Goal: Navigation & Orientation: Find specific page/section

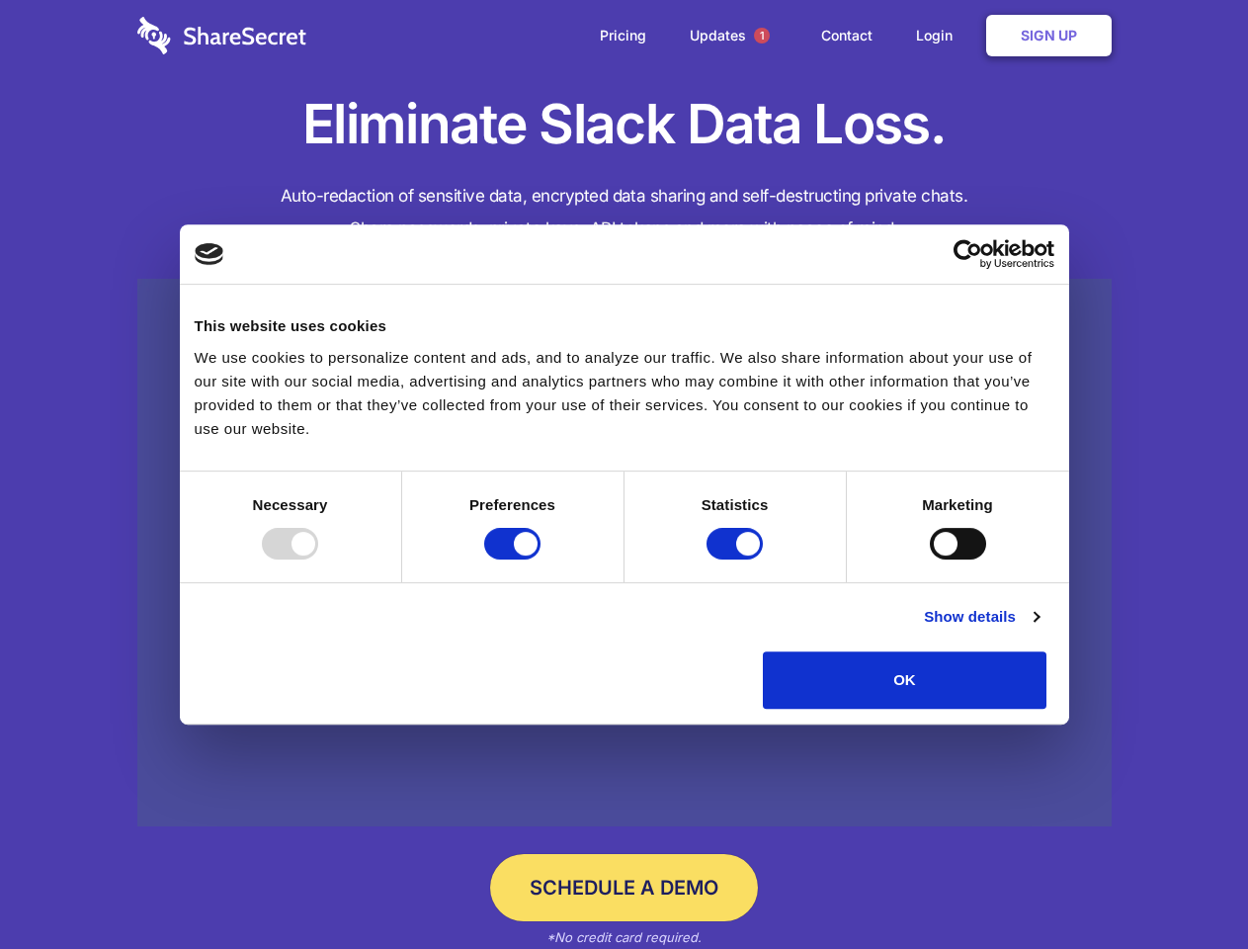
click at [318, 559] on div at bounding box center [290, 544] width 56 height 32
click at [541, 559] on input "Preferences" at bounding box center [512, 544] width 56 height 32
checkbox input "false"
click at [737, 559] on input "Statistics" at bounding box center [735, 544] width 56 height 32
checkbox input "false"
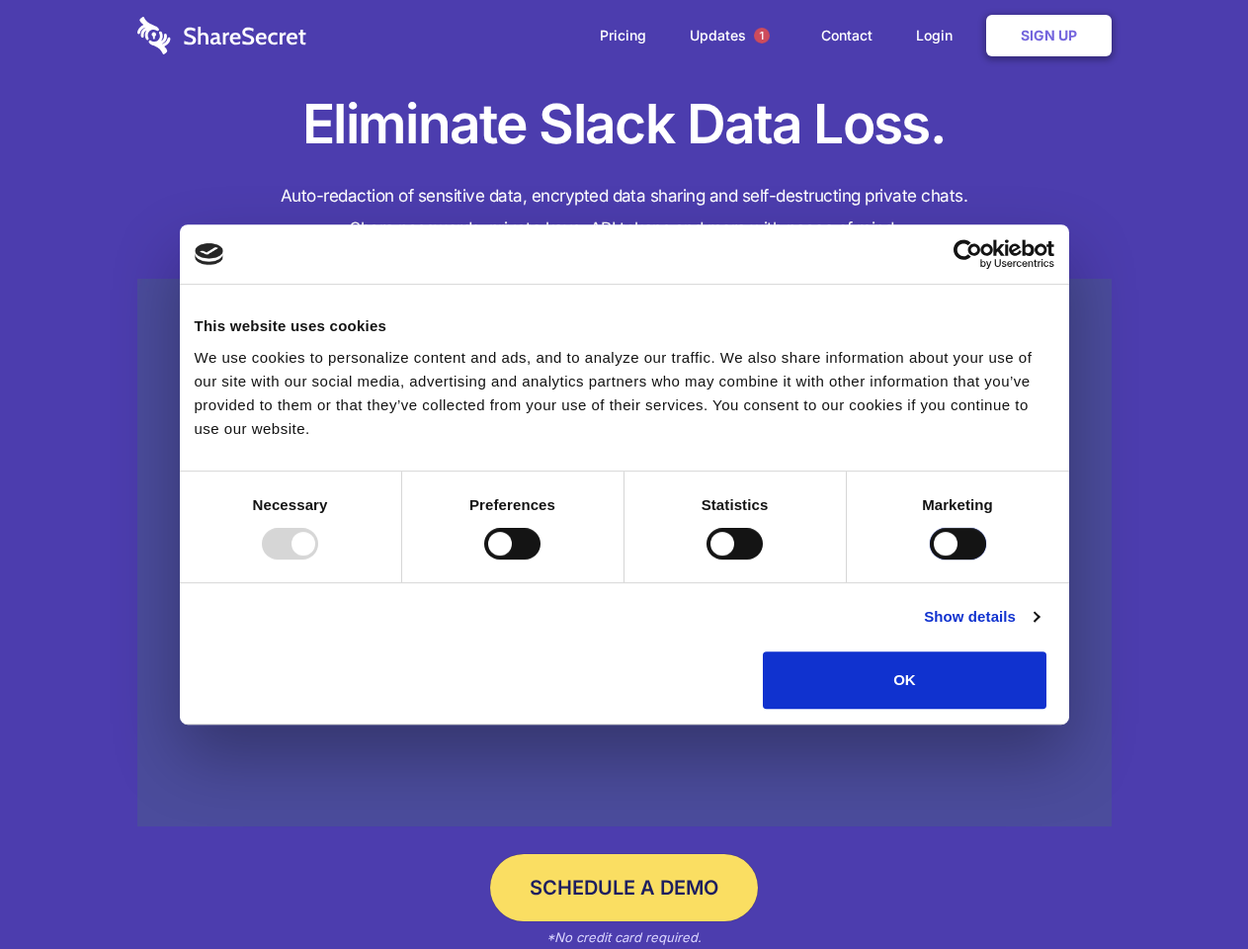
click at [930, 559] on input "Marketing" at bounding box center [958, 544] width 56 height 32
checkbox input "true"
click at [1039, 629] on link "Show details" at bounding box center [981, 617] width 115 height 24
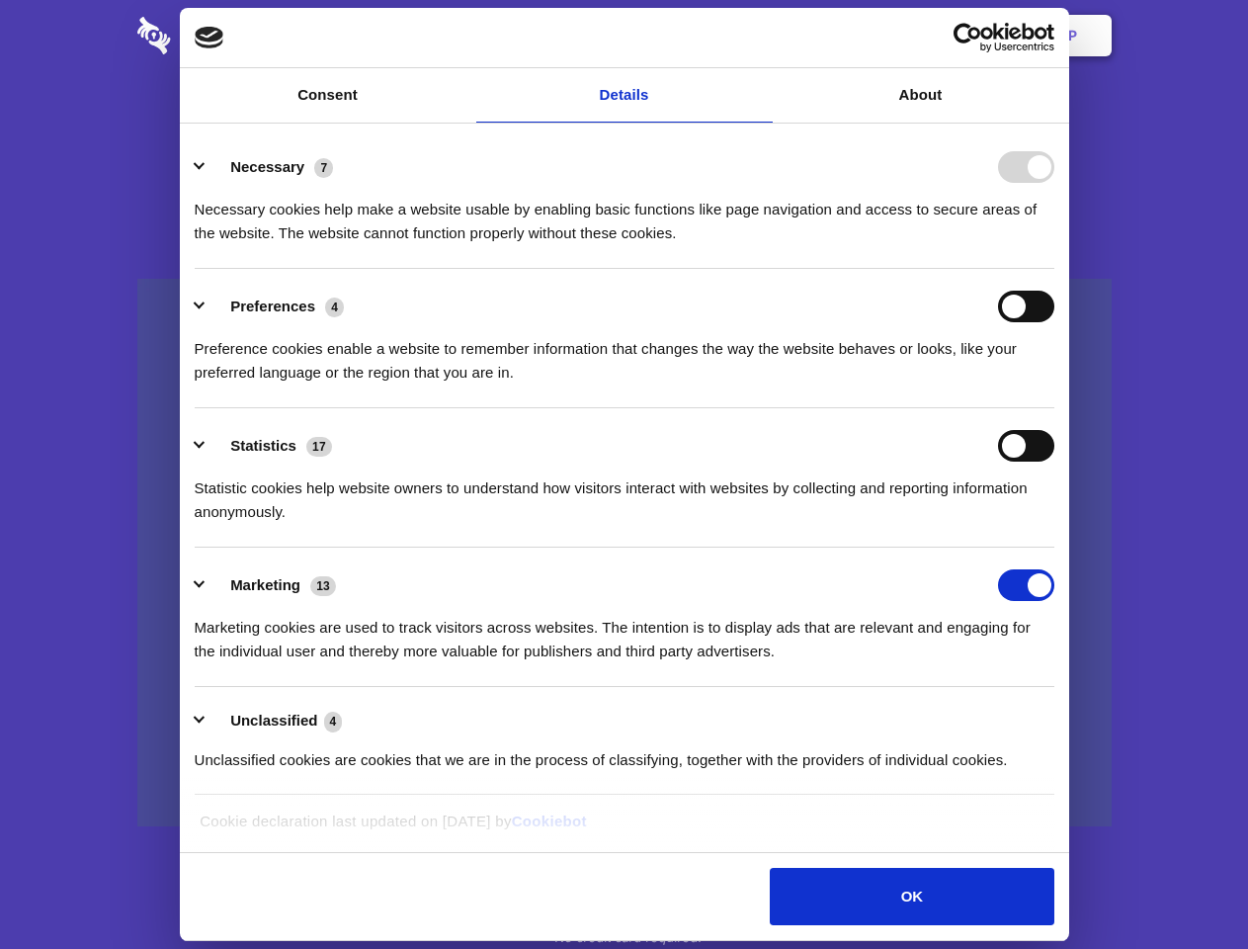
click at [1063, 715] on ul "Necessary 7 Necessary cookies help make a website usable by enabling basic func…" at bounding box center [624, 462] width 879 height 666
click at [761, 36] on span "1" at bounding box center [762, 36] width 16 height 16
